Goal: Task Accomplishment & Management: Use online tool/utility

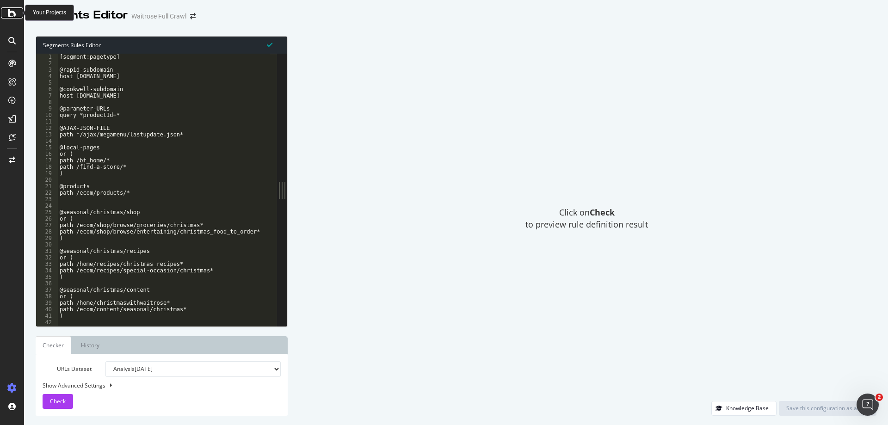
click at [13, 9] on icon at bounding box center [12, 12] width 8 height 11
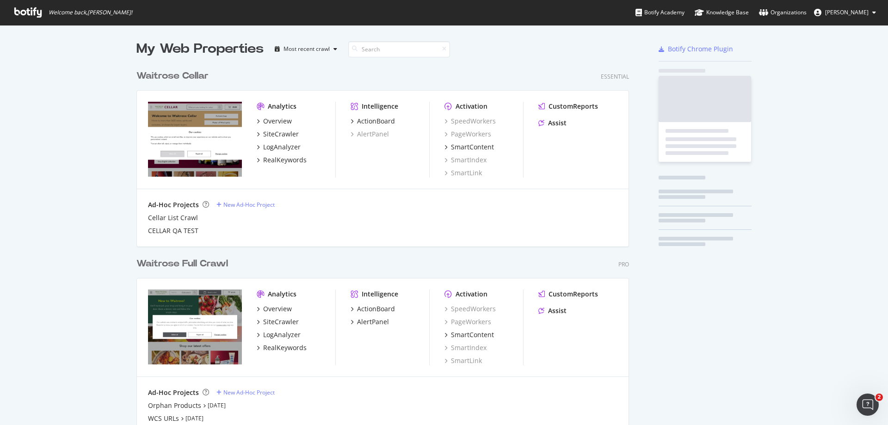
scroll to position [418, 875]
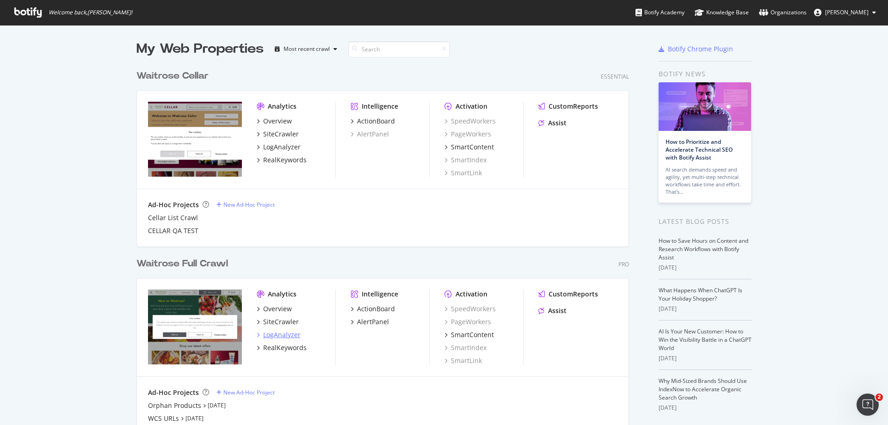
click at [272, 334] on div "LogAnalyzer" at bounding box center [281, 334] width 37 height 9
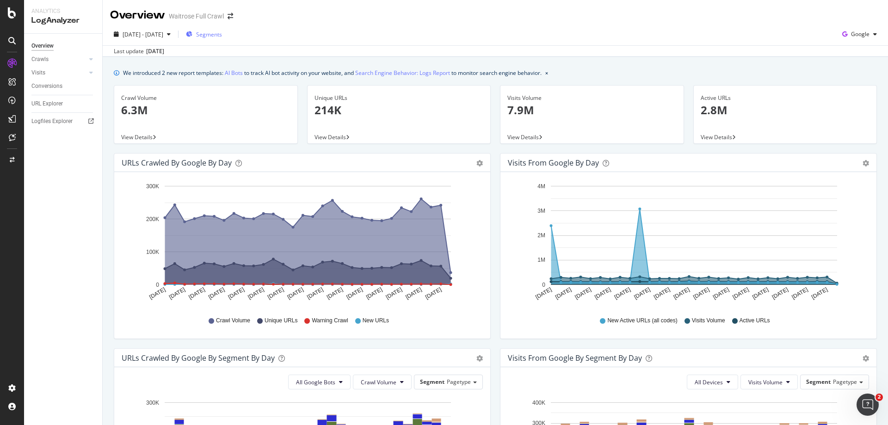
click at [222, 33] on span "Segments" at bounding box center [209, 35] width 26 height 8
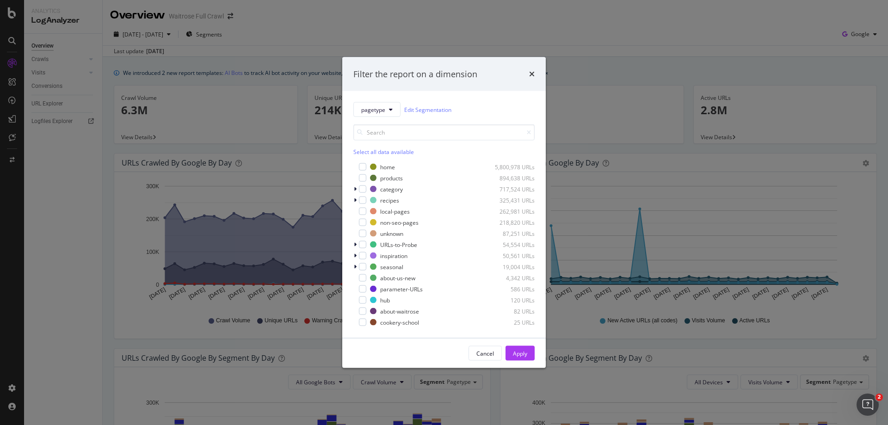
click at [373, 101] on div "pagetype Edit Segmentation Select all data available home 5,800,978 URLs produc…" at bounding box center [444, 214] width 204 height 247
click at [375, 109] on span "pagetype" at bounding box center [373, 110] width 24 height 8
click at [488, 348] on div "Cancel" at bounding box center [486, 353] width 18 height 13
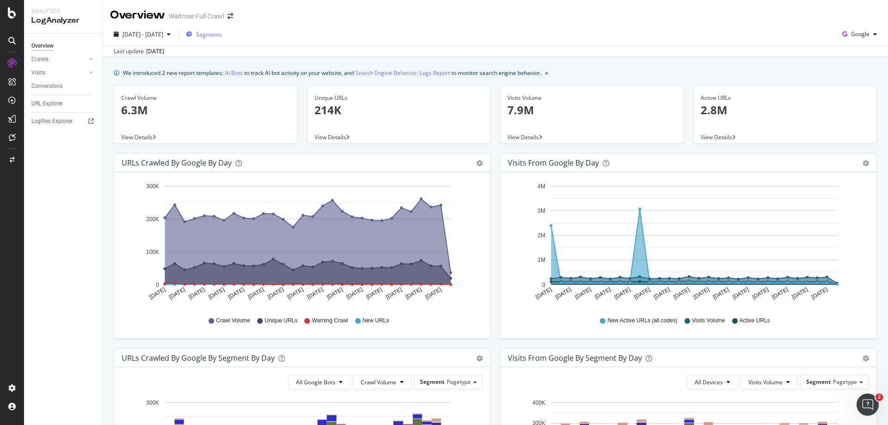
click at [222, 38] on span "Segments" at bounding box center [209, 35] width 26 height 8
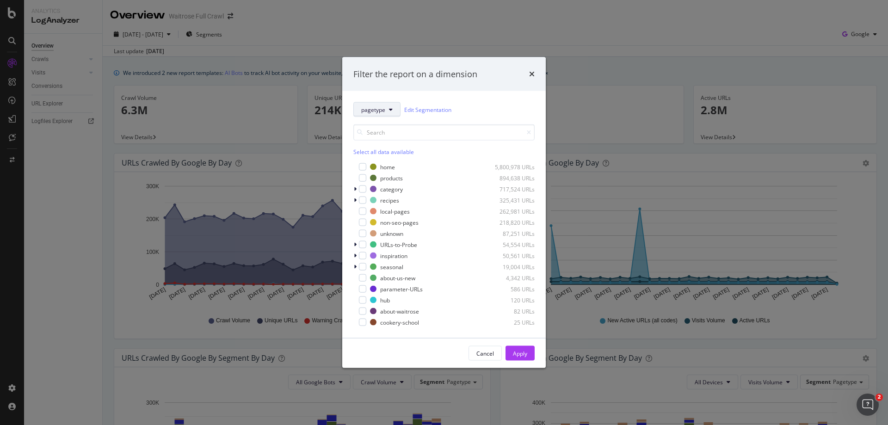
click at [381, 105] on button "pagetype" at bounding box center [377, 109] width 47 height 15
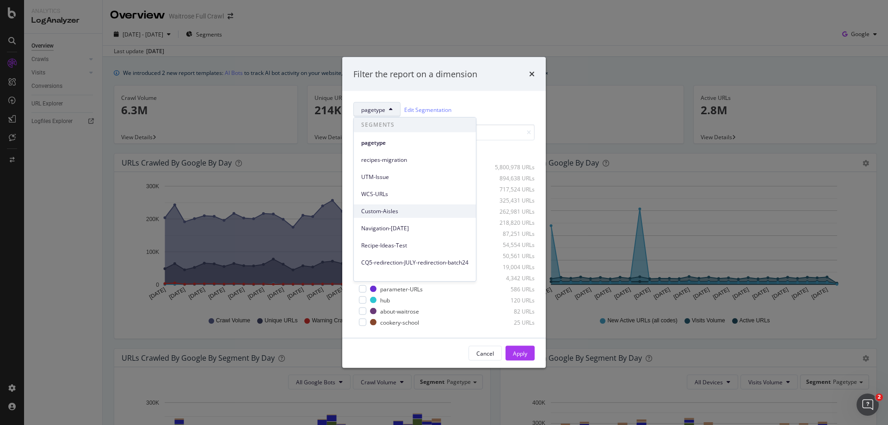
click at [379, 210] on span "Custom-Aisles" at bounding box center [414, 211] width 107 height 8
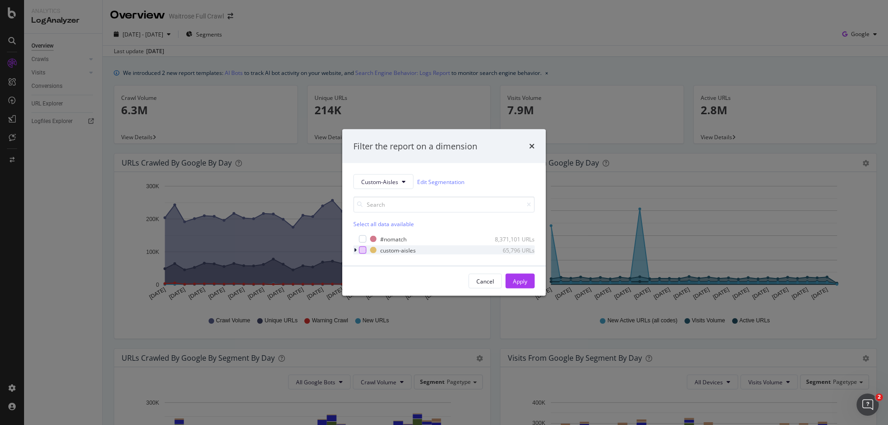
click at [360, 249] on div "modal" at bounding box center [362, 250] width 7 height 7
click at [525, 281] on div "Apply" at bounding box center [520, 281] width 14 height 8
